Goal: Complete application form

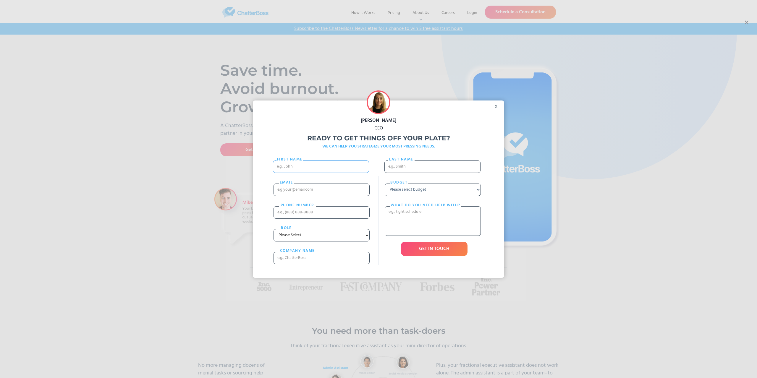
click at [300, 167] on input "First Name" at bounding box center [321, 167] width 96 height 12
type input "Cindy"
type input "Jackinsky"
type input "cindysalaska@gmail.com"
type input "19072528029"
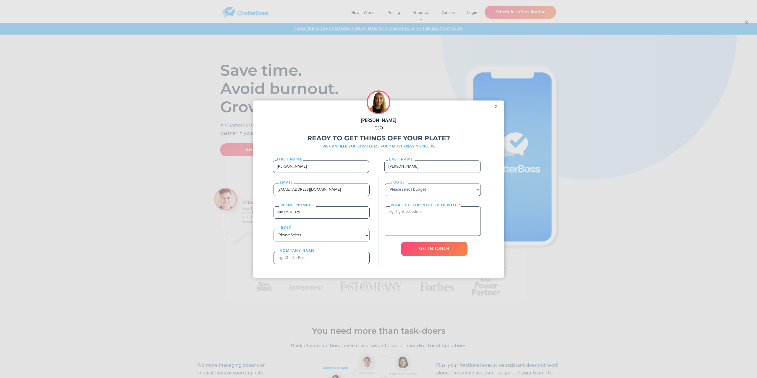
click at [274, 229] on select "Please Select Entrepreneur Executive Assistant Other" at bounding box center [322, 235] width 96 height 12
select select "Assistant"
click option "Assistant" at bounding box center [0, 0] width 0 height 0
click at [303, 257] on input "cOMPANY NAME" at bounding box center [322, 258] width 96 height 12
click at [303, 256] on input "cOMPANY NAME" at bounding box center [322, 258] width 96 height 12
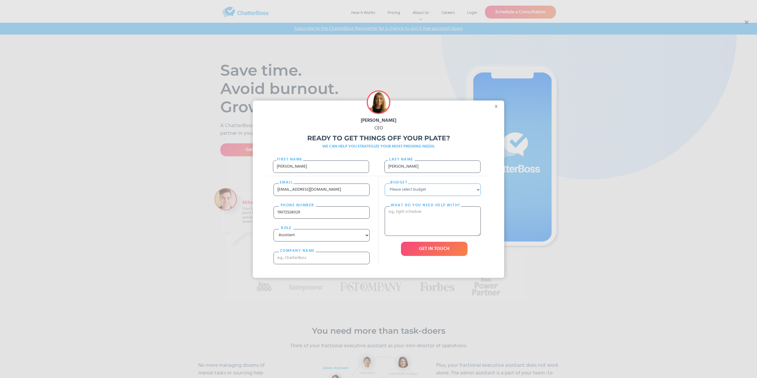
click at [385, 184] on select "Please select budget Under $700 $700 - $1500 $1500 - $3000 $3000+" at bounding box center [433, 190] width 96 height 12
click at [498, 106] on div "x" at bounding box center [497, 105] width 13 height 9
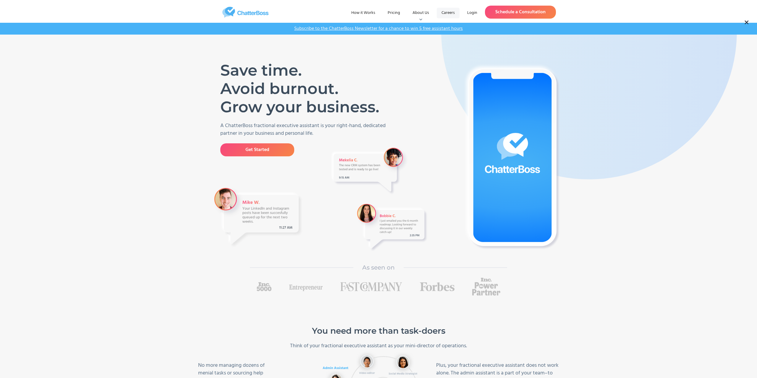
click at [452, 12] on link "Careers" at bounding box center [448, 13] width 23 height 11
click at [373, 13] on link "How it Works" at bounding box center [363, 13] width 33 height 11
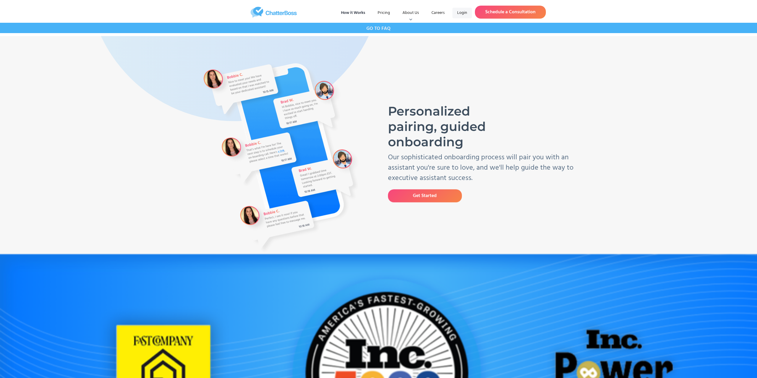
click at [461, 11] on link "Login" at bounding box center [462, 13] width 20 height 11
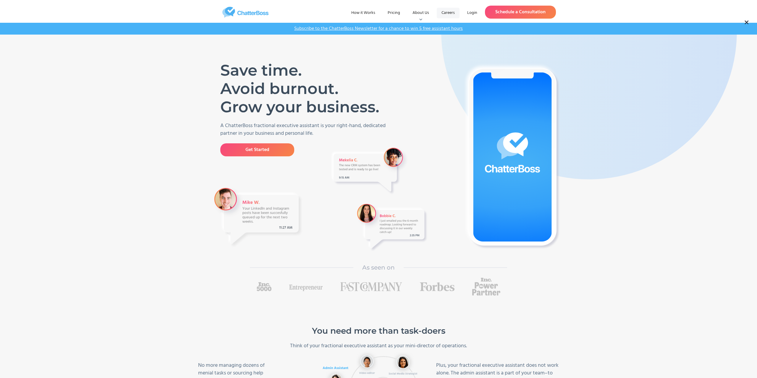
click at [454, 16] on link "Careers" at bounding box center [448, 13] width 23 height 11
